Goal: Information Seeking & Learning: Learn about a topic

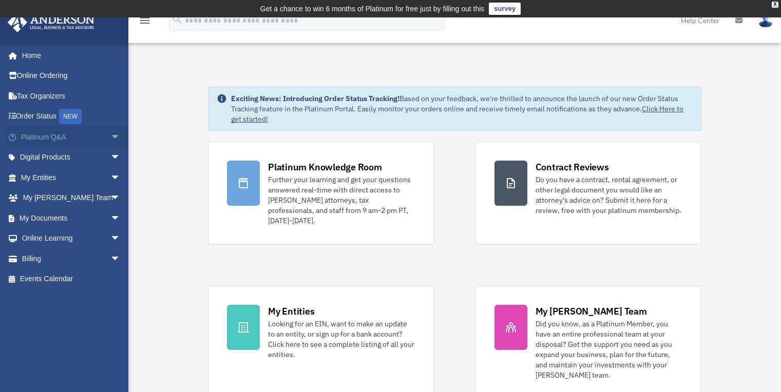
click at [110, 137] on span "arrow_drop_down" at bounding box center [120, 137] width 21 height 21
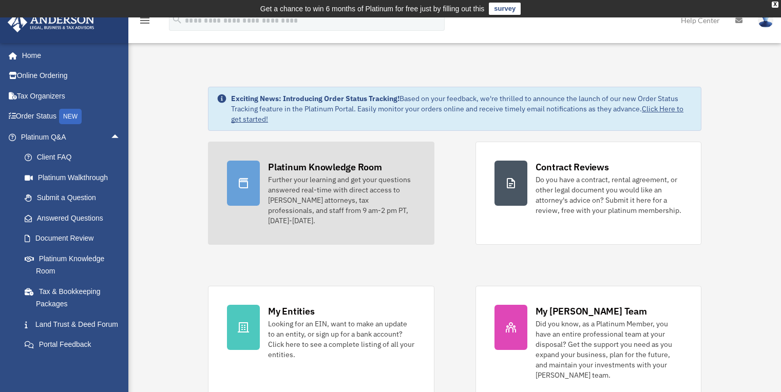
click at [319, 188] on div "Further your learning and get your questions answered real-time with direct acc…" at bounding box center [341, 200] width 147 height 51
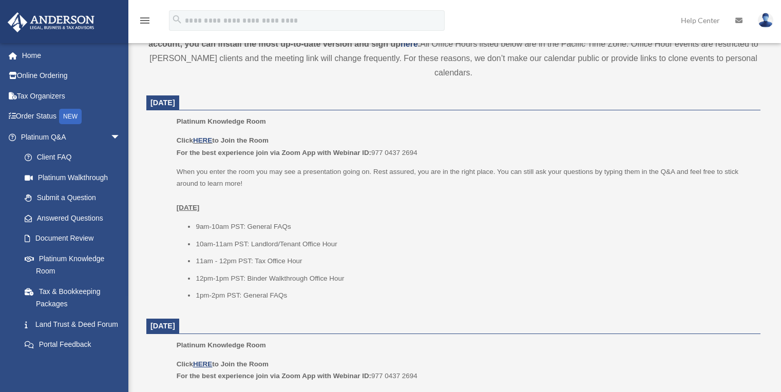
scroll to position [387, 0]
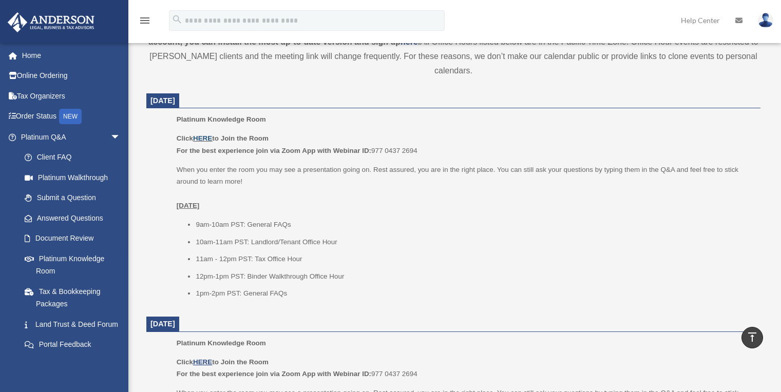
click at [208, 140] on link "HERE" at bounding box center [202, 139] width 19 height 8
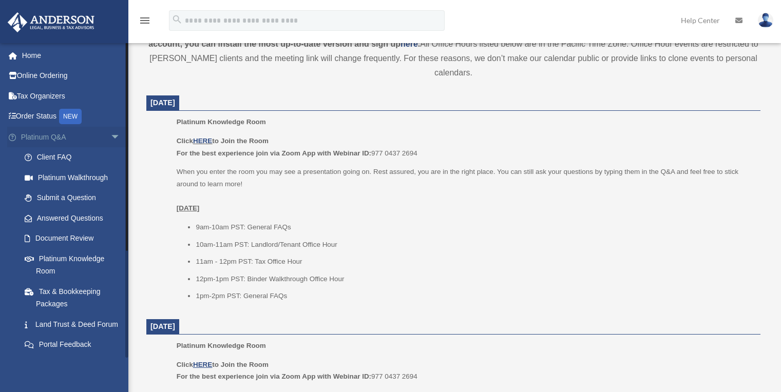
scroll to position [384, 0]
click at [60, 291] on link "Tax & Bookkeeping Packages" at bounding box center [75, 297] width 122 height 33
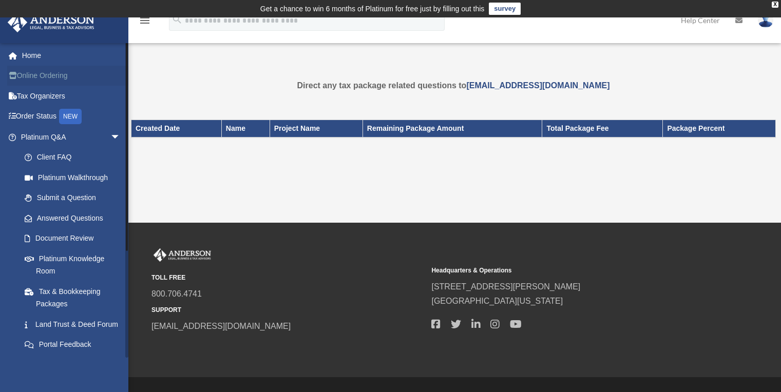
click at [58, 77] on link "Online Ordering" at bounding box center [71, 76] width 129 height 21
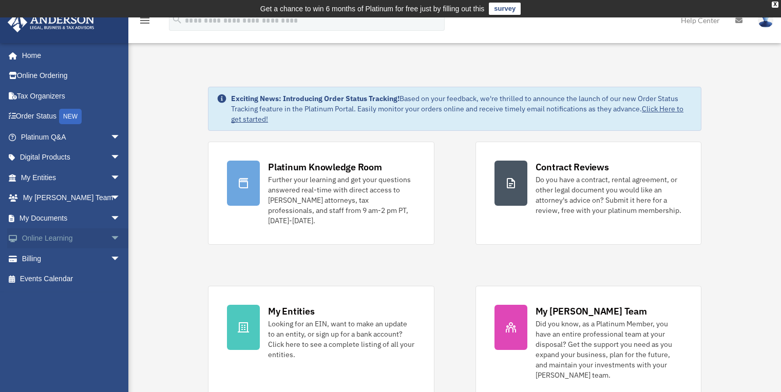
click at [110, 243] on span "arrow_drop_down" at bounding box center [120, 239] width 21 height 21
click at [74, 278] on link "Video Training" at bounding box center [75, 279] width 122 height 21
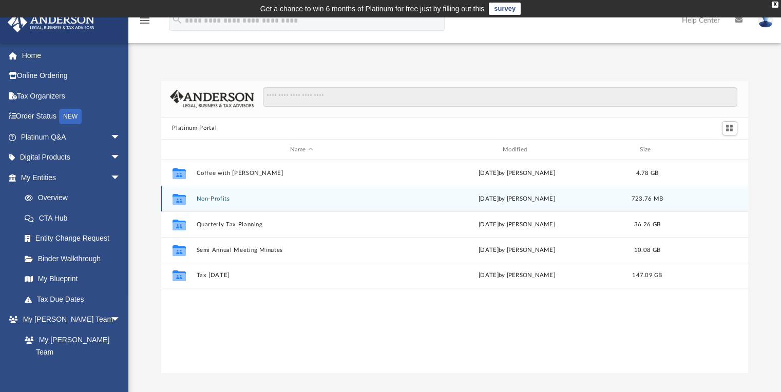
scroll to position [226, 580]
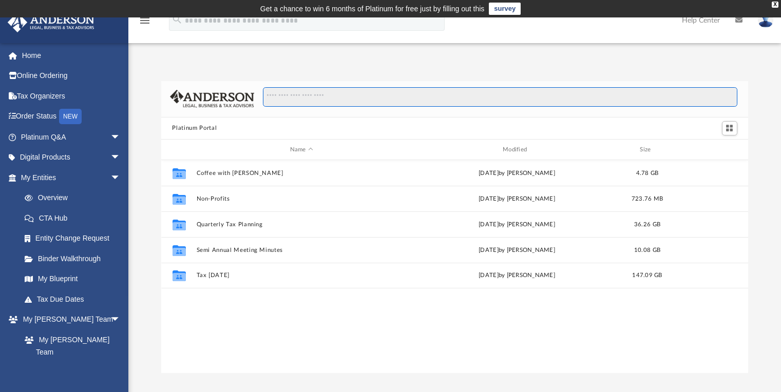
click at [281, 98] on input "Search files and folders" at bounding box center [500, 97] width 474 height 20
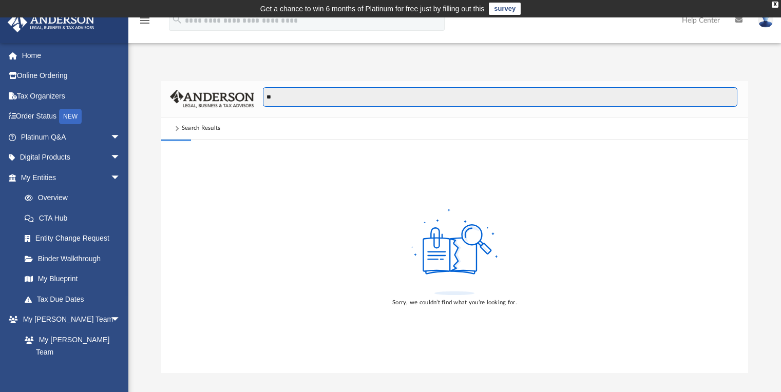
type input "*"
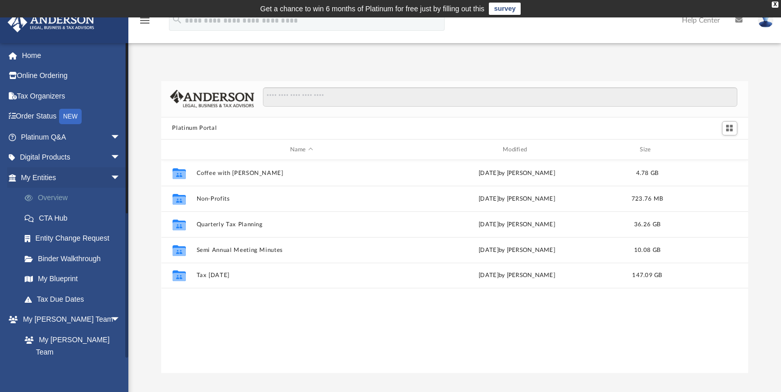
click at [65, 198] on link "Overview" at bounding box center [75, 198] width 122 height 21
click at [69, 261] on link "Binder Walkthrough" at bounding box center [75, 259] width 122 height 21
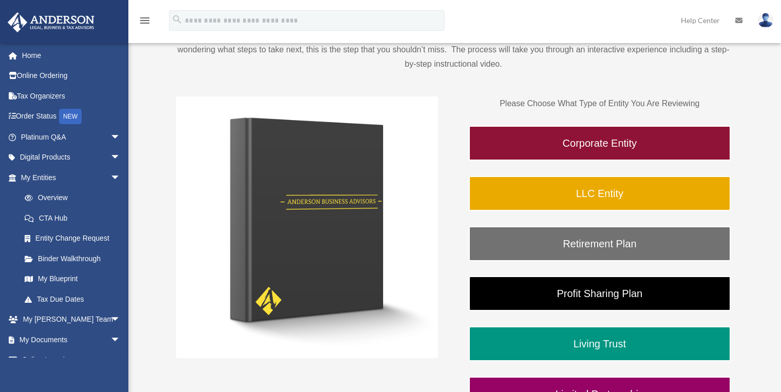
scroll to position [129, 0]
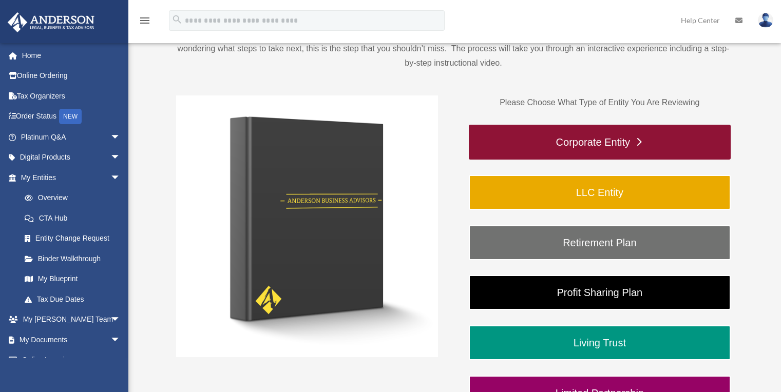
click at [587, 141] on link "Corporate Entity" at bounding box center [600, 142] width 262 height 35
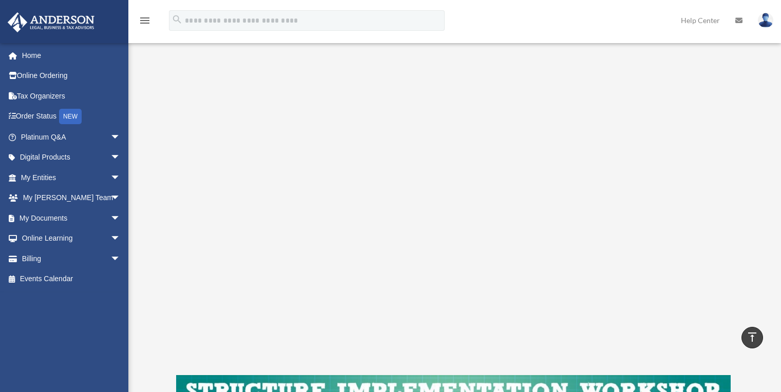
scroll to position [140, 0]
